Goal: Find specific page/section: Find specific page/section

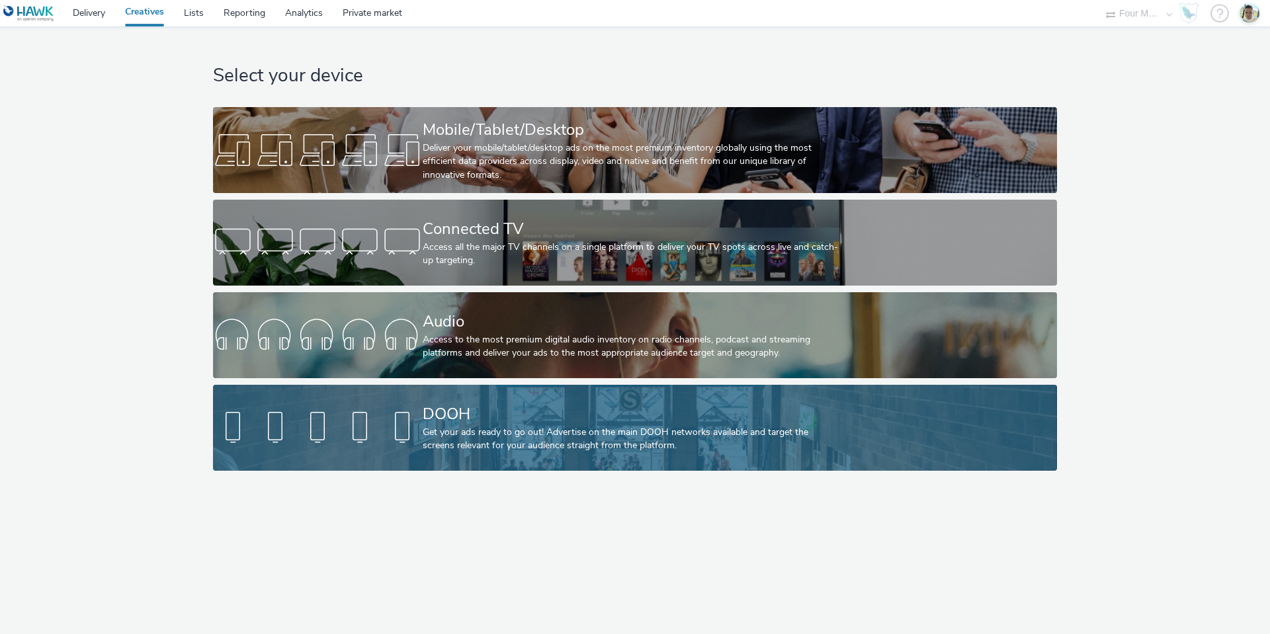
click at [484, 433] on div "Get your ads ready to go out! Advertise on the main DOOH networks available and…" at bounding box center [632, 439] width 419 height 27
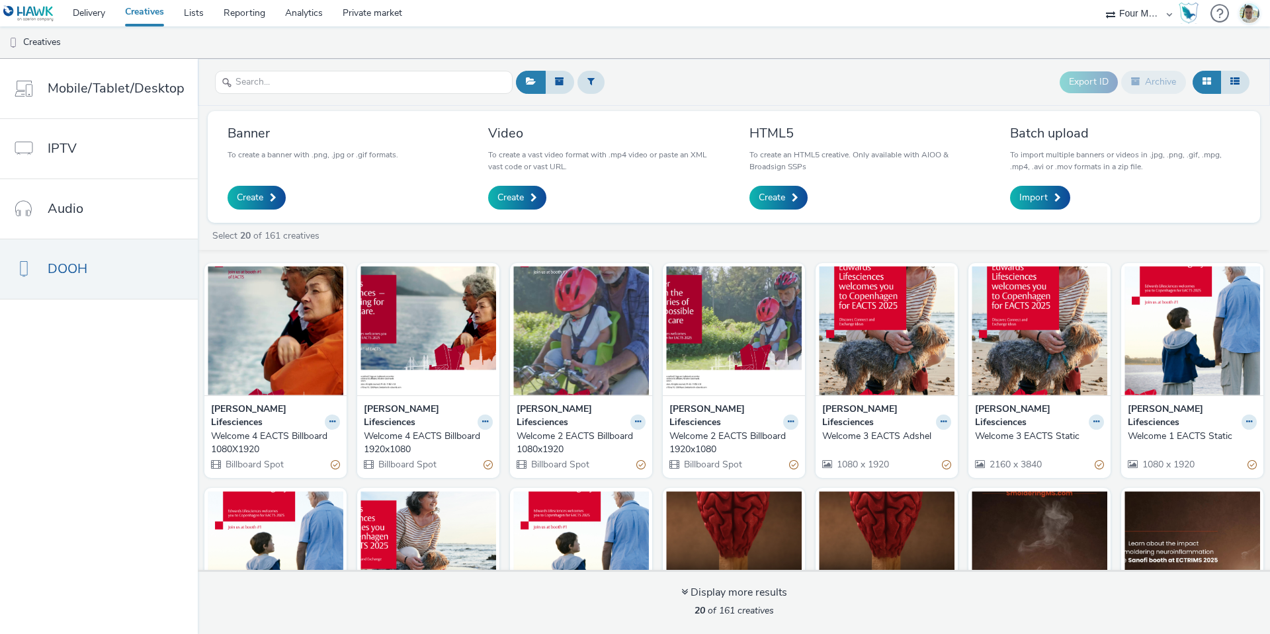
click at [572, 414] on strong "[PERSON_NAME] Lifesciences" at bounding box center [572, 416] width 110 height 27
click at [564, 403] on strong "[PERSON_NAME] Lifesciences" at bounding box center [572, 416] width 110 height 27
click at [554, 430] on div "Welcome 2 EACTS Billboard 1080x1920" at bounding box center [579, 443] width 124 height 27
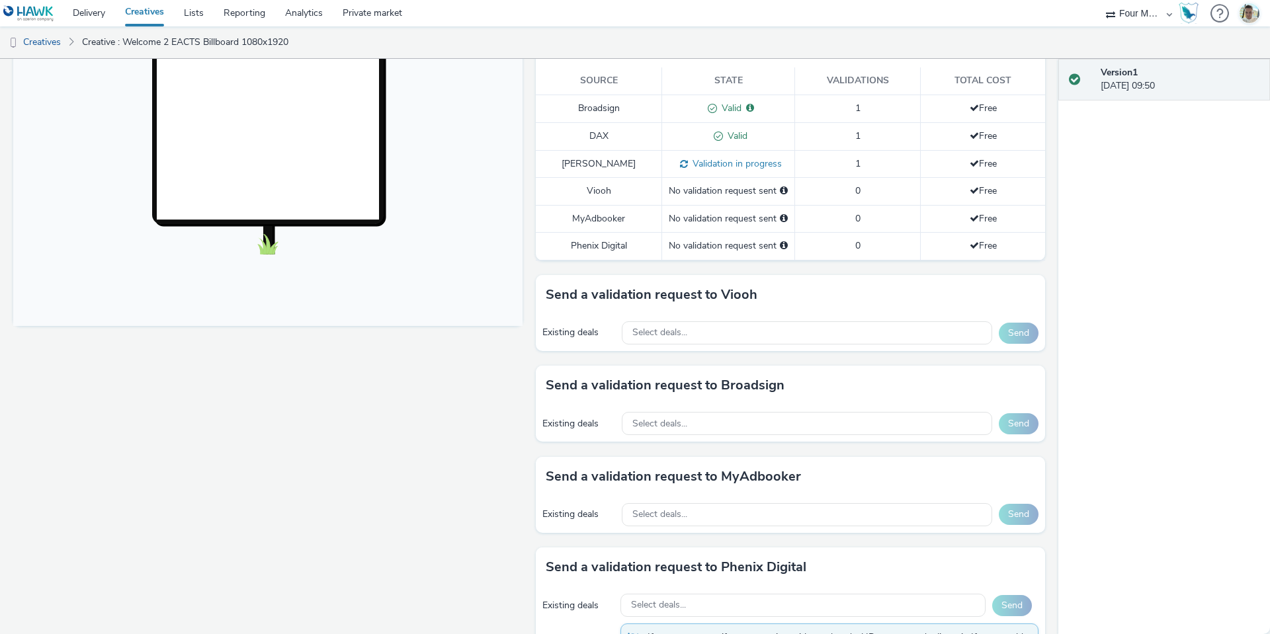
scroll to position [331, 0]
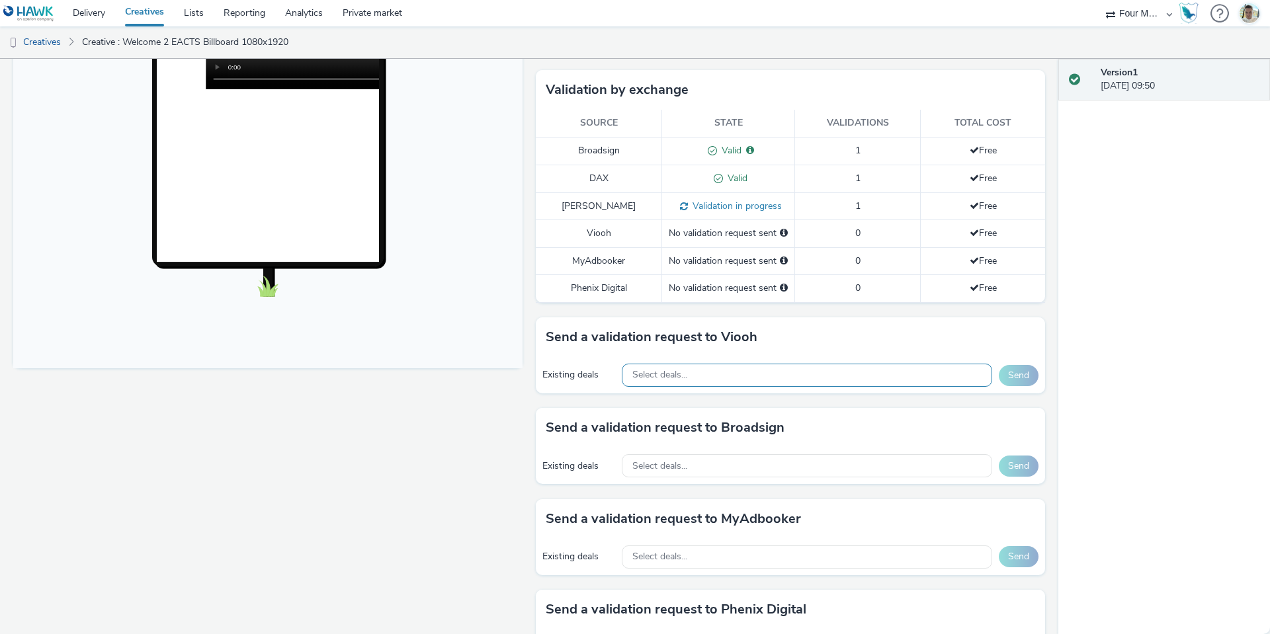
click at [677, 370] on span "Select deals..." at bounding box center [659, 375] width 55 height 11
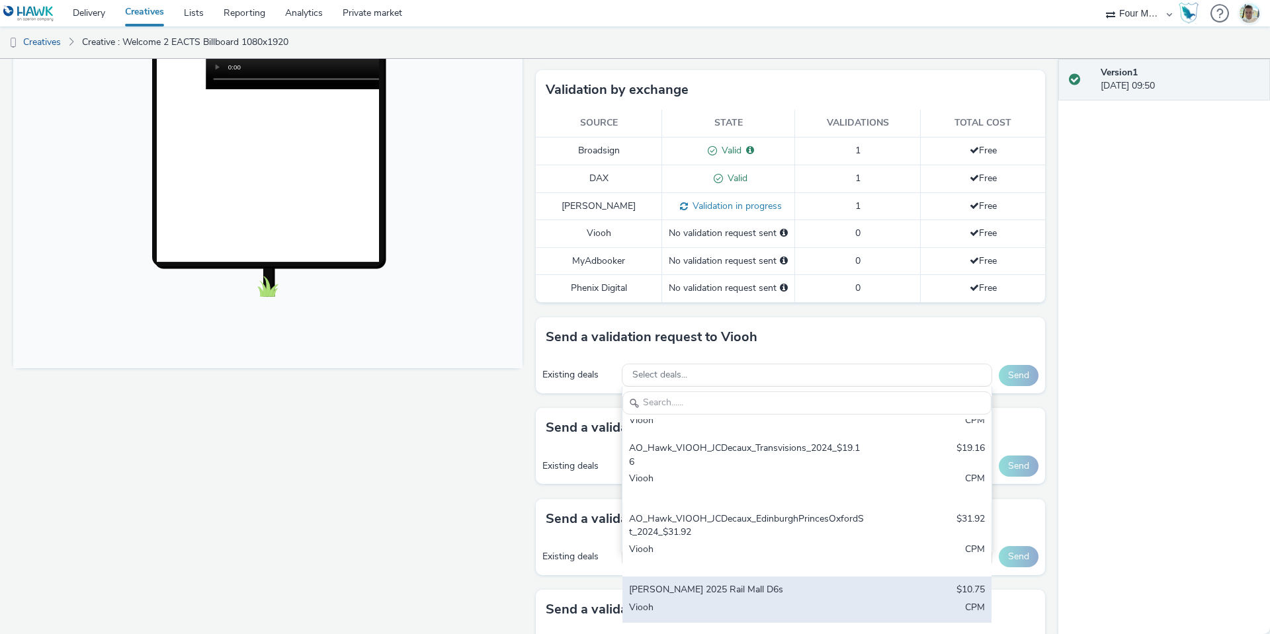
scroll to position [0, 0]
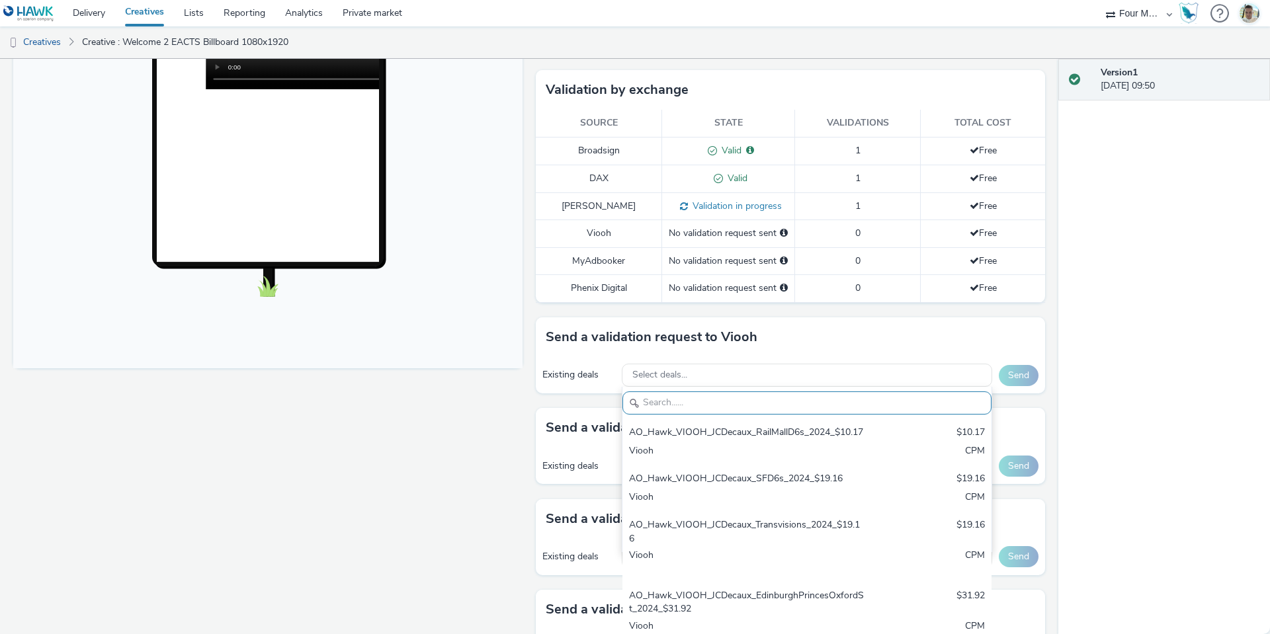
click at [501, 492] on div "Fullscreen" at bounding box center [271, 390] width 516 height 1129
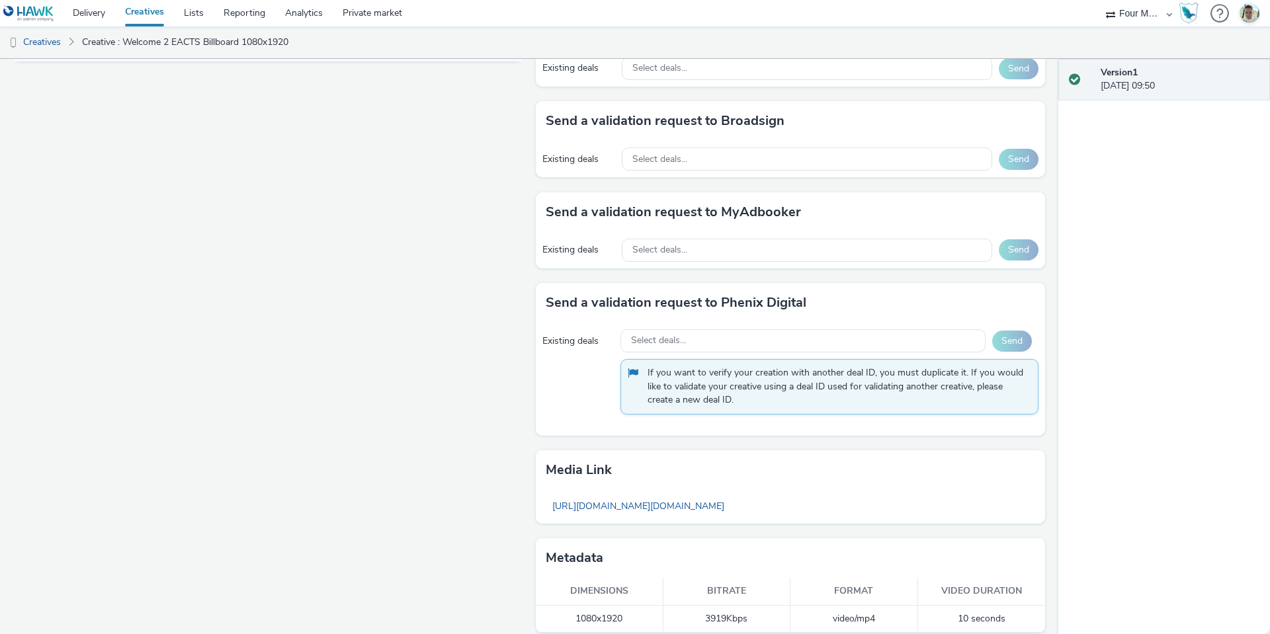
scroll to position [109, 0]
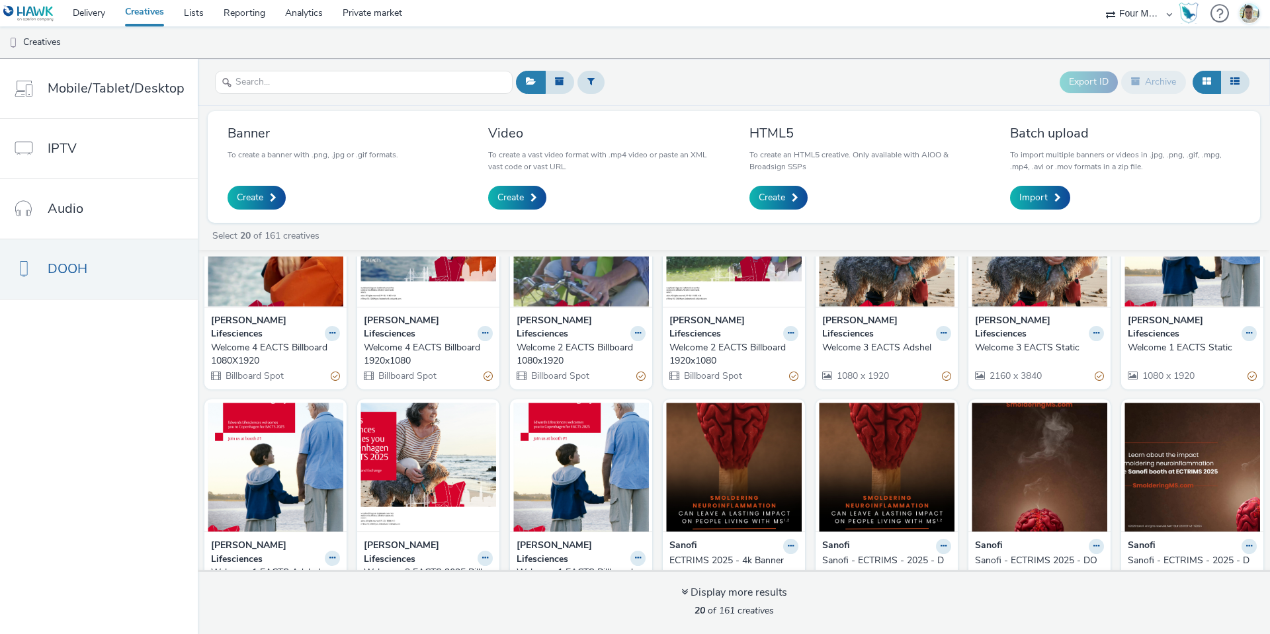
scroll to position [66, 0]
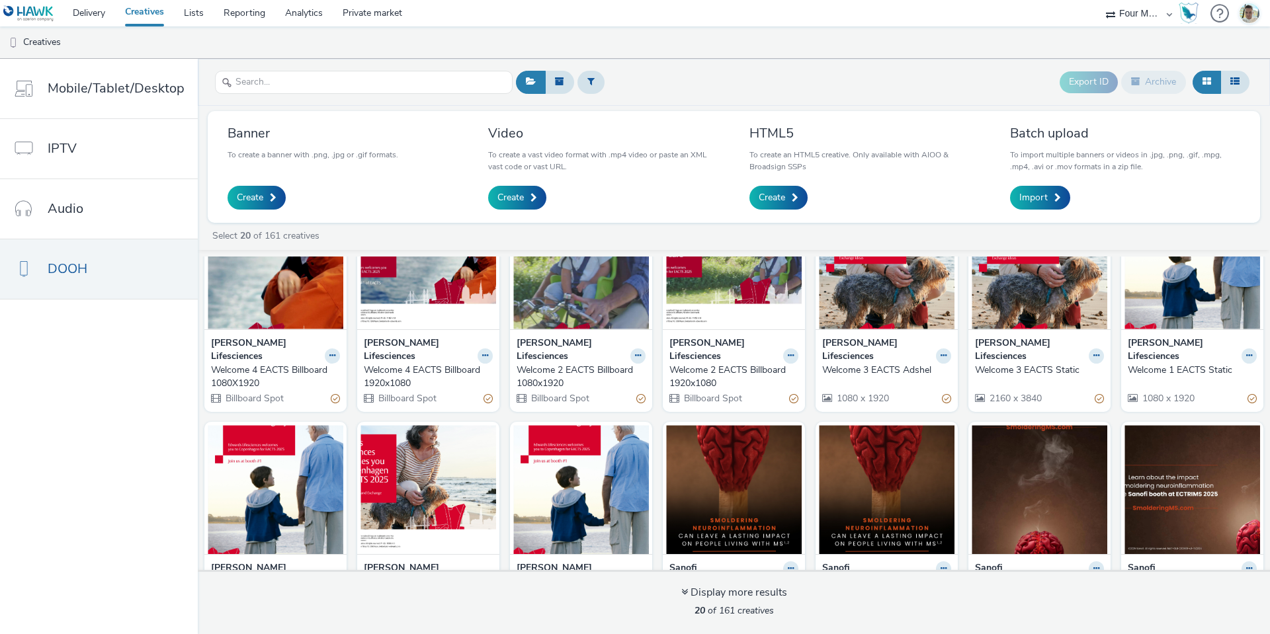
click at [1004, 348] on strong "[PERSON_NAME] Lifesciences" at bounding box center [1030, 350] width 110 height 27
click at [1000, 339] on strong "[PERSON_NAME] Lifesciences" at bounding box center [1030, 350] width 110 height 27
click at [992, 316] on img at bounding box center [1040, 264] width 136 height 129
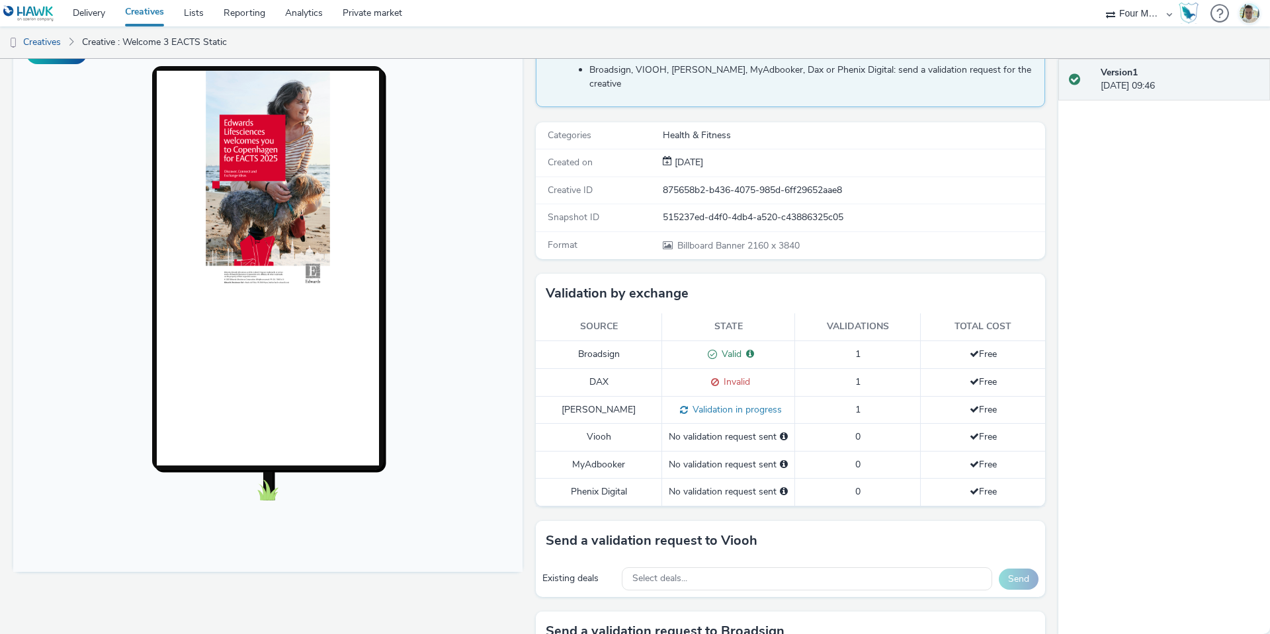
scroll to position [132, 0]
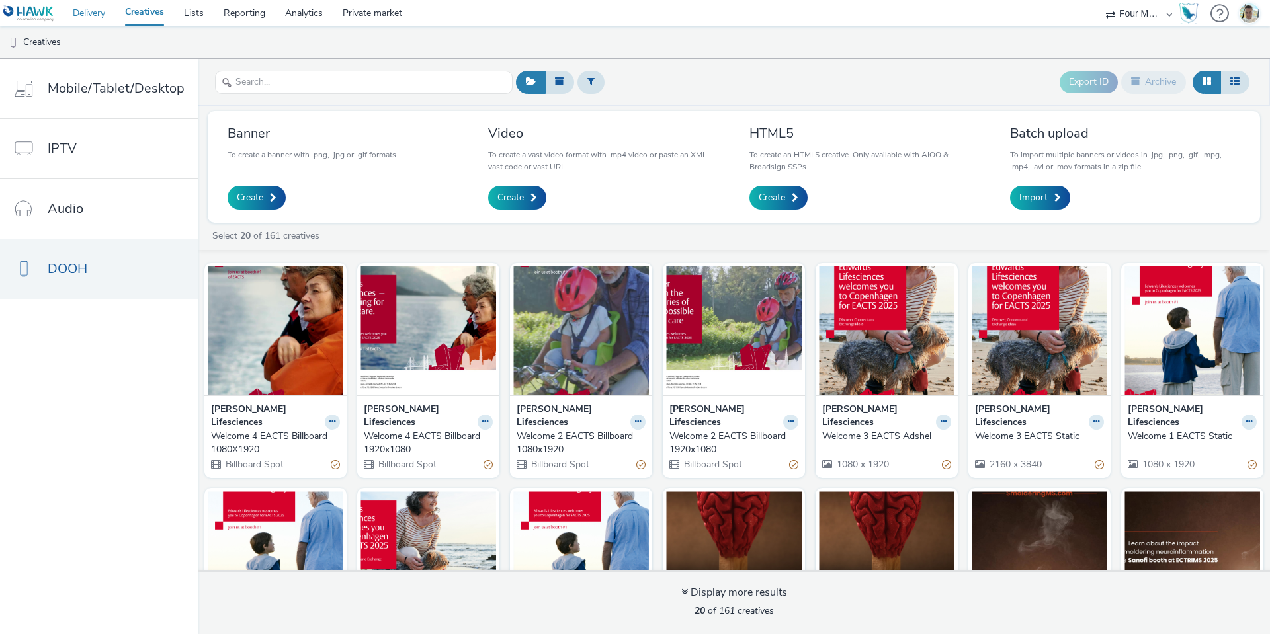
click at [101, 14] on link "Delivery" at bounding box center [89, 13] width 52 height 26
